Goal: Navigation & Orientation: Find specific page/section

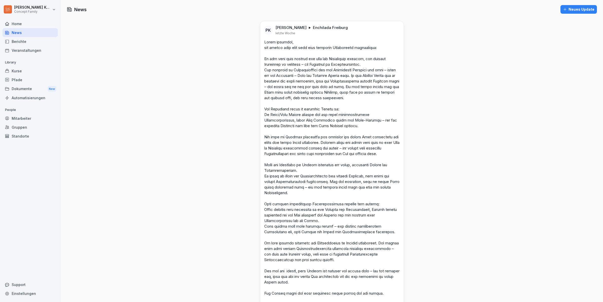
scroll to position [8, 0]
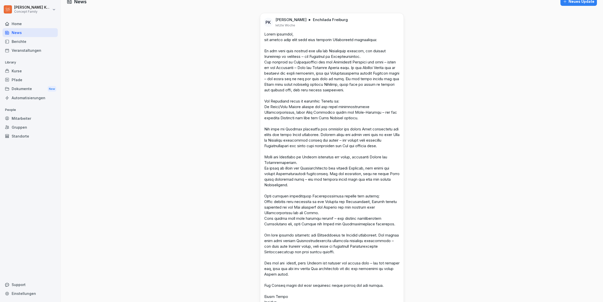
click at [15, 25] on div "Home" at bounding box center [30, 23] width 55 height 9
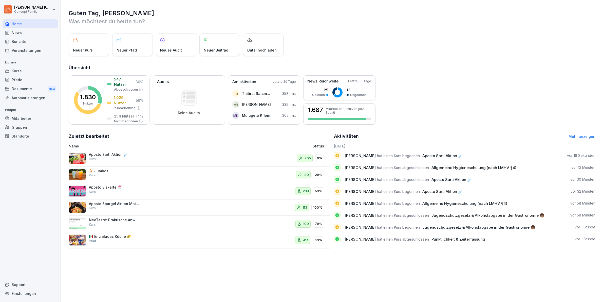
click at [161, 157] on div "Aposto Sarti Aktion ☄️ Kurs" at bounding box center [152, 158] width 166 height 12
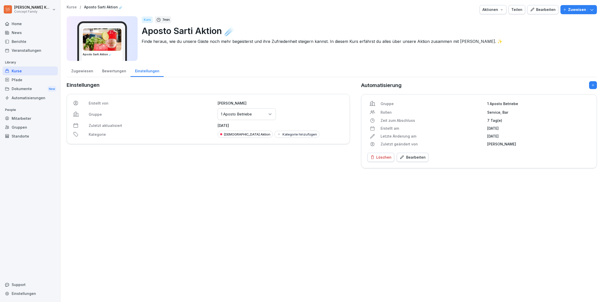
click at [118, 76] on div "Bewertungen" at bounding box center [114, 70] width 33 height 13
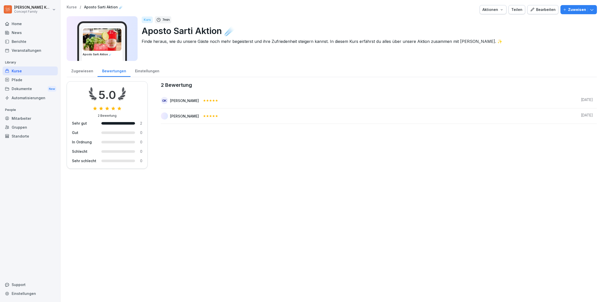
click at [42, 72] on div "Kurse" at bounding box center [30, 70] width 55 height 9
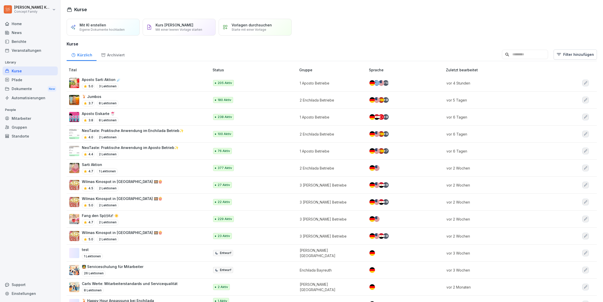
click at [184, 166] on div "Sarti Aktion 4.7 1 Lektionen" at bounding box center [136, 168] width 135 height 12
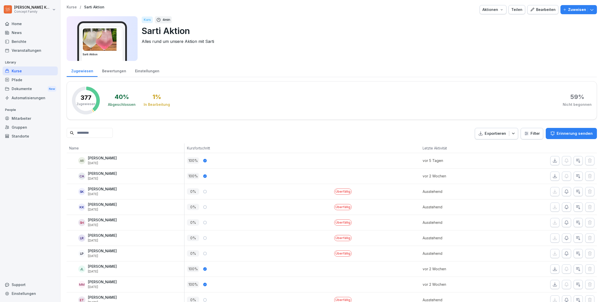
click at [114, 71] on div "Bewertungen" at bounding box center [114, 70] width 33 height 13
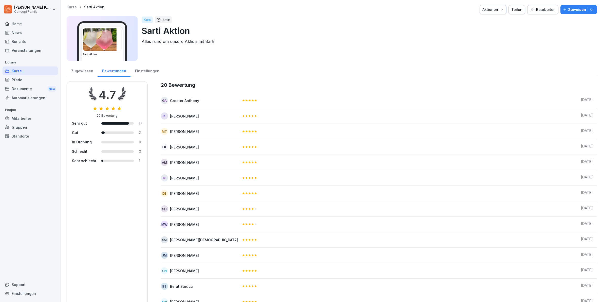
click at [31, 69] on div "Kurse" at bounding box center [30, 70] width 55 height 9
